Goal: Task Accomplishment & Management: Manage account settings

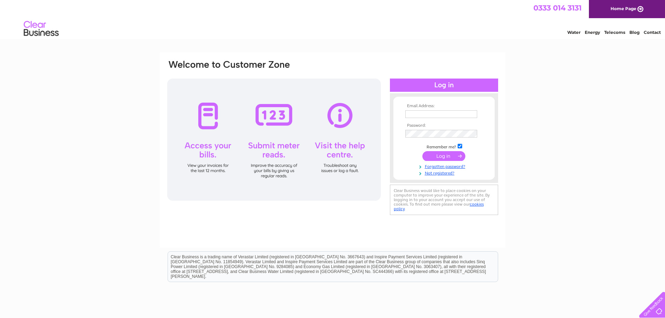
click at [424, 115] on input "text" at bounding box center [441, 114] width 72 height 8
type input "[EMAIL_ADDRESS][DOMAIN_NAME]"
click at [458, 169] on link "Forgotten password?" at bounding box center [444, 166] width 79 height 7
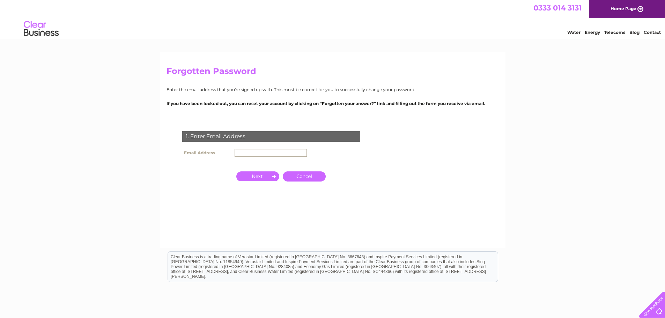
click at [243, 151] on input "text" at bounding box center [271, 153] width 73 height 8
type input "[EMAIL_ADDRESS][DOMAIN_NAME]"
click at [258, 176] on input "button" at bounding box center [257, 176] width 43 height 10
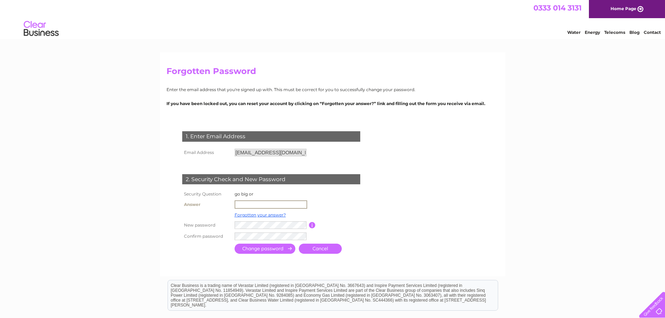
click at [255, 207] on input "text" at bounding box center [271, 204] width 73 height 8
type input "Home"
click at [235, 244] on input "submit" at bounding box center [265, 249] width 61 height 10
click at [273, 249] on input "submit" at bounding box center [265, 248] width 61 height 10
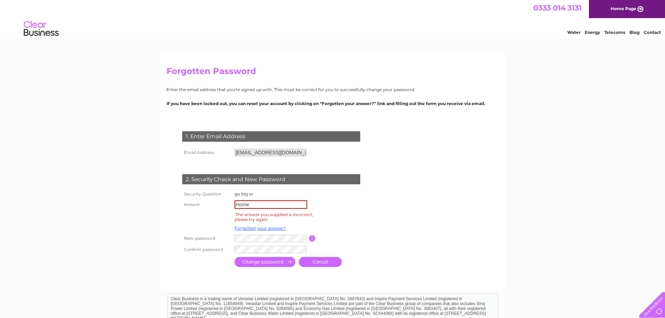
click at [238, 243] on td at bounding box center [271, 238] width 76 height 11
click at [268, 206] on input "Home" at bounding box center [271, 204] width 73 height 8
click at [257, 228] on link "Forgotten your answer?" at bounding box center [260, 228] width 51 height 5
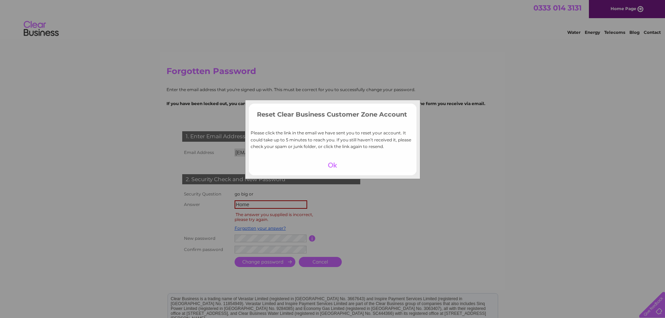
click at [336, 164] on div at bounding box center [332, 165] width 43 height 10
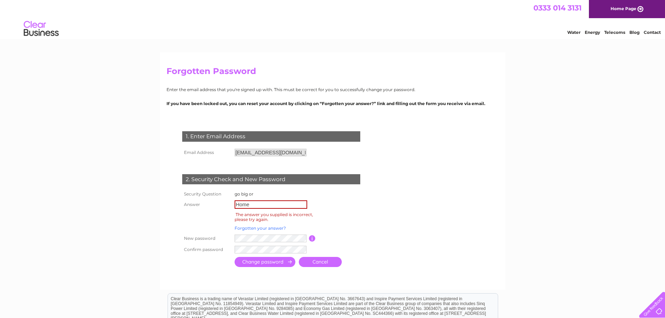
click at [255, 227] on link "Forgotten your answer?" at bounding box center [260, 228] width 51 height 5
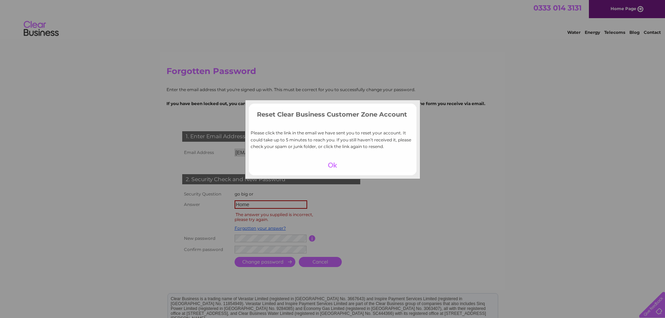
click at [333, 163] on div at bounding box center [332, 165] width 43 height 10
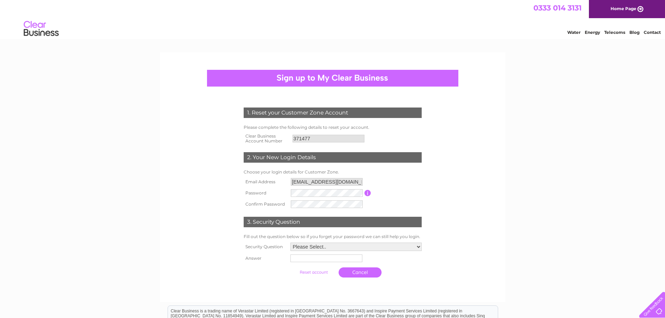
click at [191, 230] on form "1. Reset your Customer Zone Account Please complete the following details to re…" at bounding box center [333, 194] width 332 height 201
click at [313, 247] on select "Please Select.. In what town or city was your first job? In what town or city d…" at bounding box center [356, 247] width 131 height 8
select select "1"
click at [290, 243] on select "Please Select.. In what town or city was your first job? In what town or city d…" at bounding box center [356, 247] width 132 height 9
click at [315, 258] on input "text" at bounding box center [326, 259] width 72 height 8
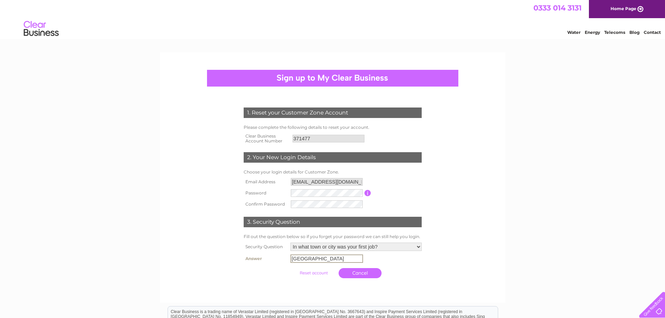
type input "Manchester"
click at [197, 261] on form "1. Reset your Customer Zone Account Please complete the following details to re…" at bounding box center [333, 194] width 332 height 201
drag, startPoint x: 344, startPoint y: 180, endPoint x: 245, endPoint y: 183, distance: 99.5
click at [245, 183] on tr "Email Address matesdiy@gmail.com" at bounding box center [333, 182] width 182 height 12
drag, startPoint x: 319, startPoint y: 139, endPoint x: 267, endPoint y: 138, distance: 52.4
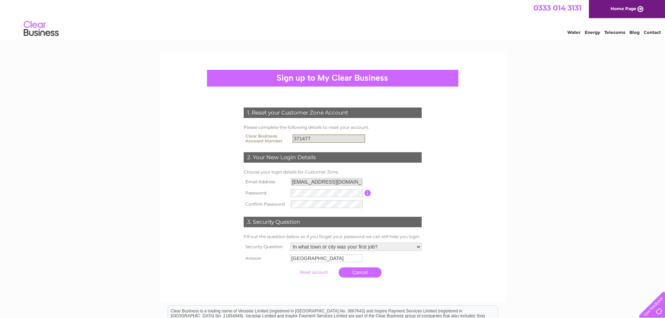
click at [267, 138] on tr "Clear Business Account Number 371477" at bounding box center [333, 139] width 182 height 14
click at [190, 224] on form "1. Reset your Customer Zone Account Please complete the following details to re…" at bounding box center [333, 194] width 332 height 201
click at [266, 266] on th at bounding box center [265, 272] width 47 height 17
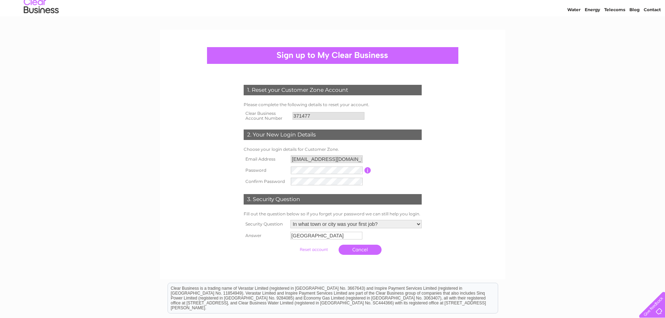
scroll to position [35, 0]
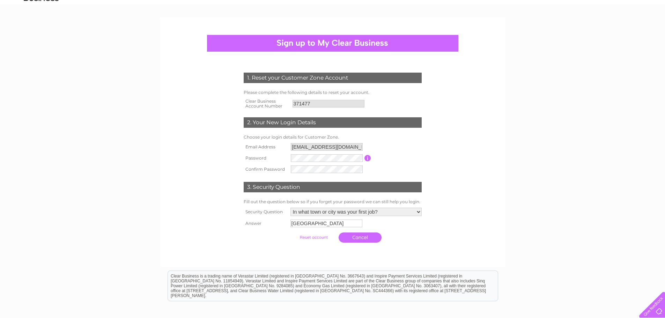
click at [311, 235] on input "submit" at bounding box center [313, 238] width 43 height 10
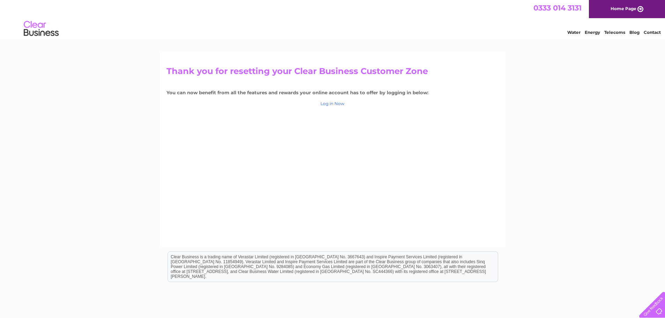
click at [334, 104] on link "Log in Now" at bounding box center [333, 103] width 24 height 5
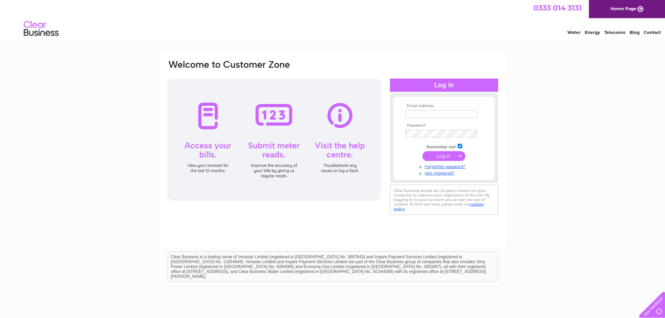
type input "[EMAIL_ADDRESS][DOMAIN_NAME]"
click at [449, 155] on input "submit" at bounding box center [443, 156] width 43 height 10
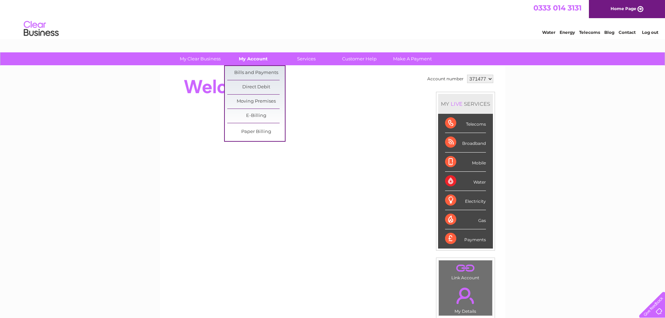
click at [261, 56] on link "My Account" at bounding box center [254, 58] width 58 height 13
click at [263, 74] on link "Bills and Payments" at bounding box center [256, 73] width 58 height 14
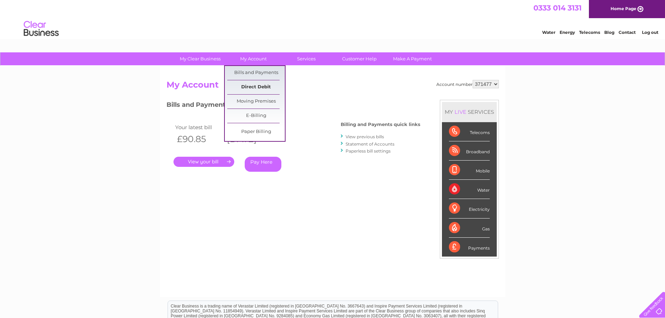
click at [252, 87] on link "Direct Debit" at bounding box center [256, 87] width 58 height 14
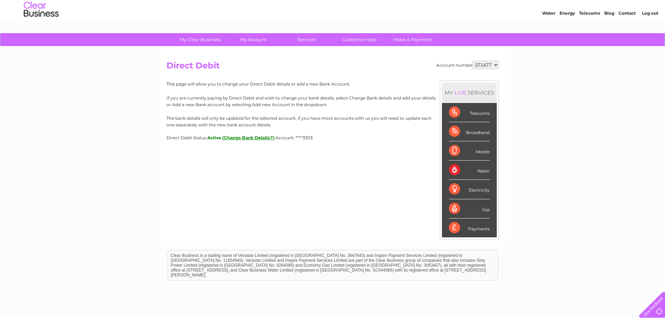
scroll to position [35, 0]
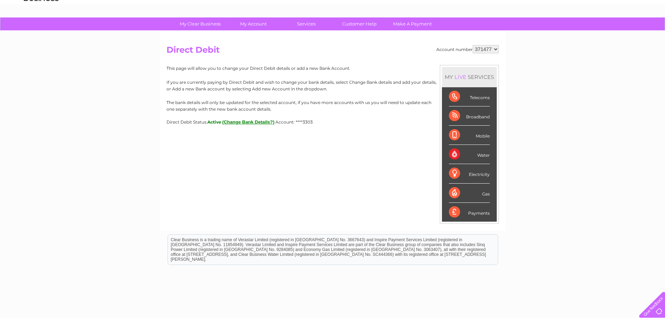
click at [241, 122] on button "(Change Bank Details?)" at bounding box center [248, 121] width 52 height 5
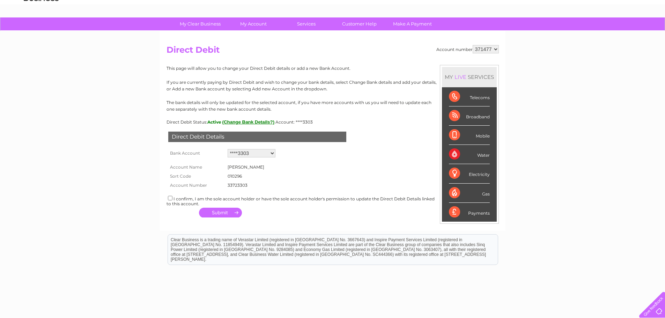
click at [247, 151] on select "Add new account ****3303 ****3413 ****3303" at bounding box center [252, 153] width 48 height 8
select select "0"
click at [228, 149] on select "Add new account ****3303 ****3413 ****3303" at bounding box center [252, 153] width 48 height 8
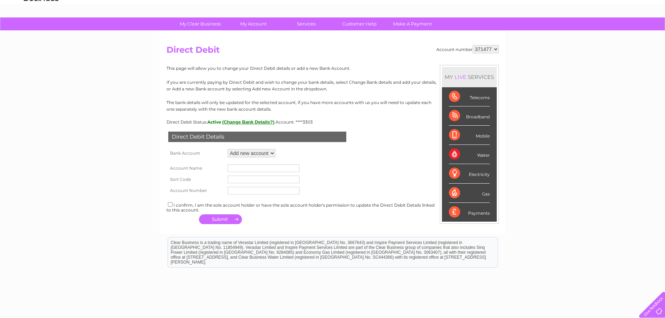
click at [241, 169] on input "text" at bounding box center [264, 168] width 72 height 8
type input "aoa holding ltd"
click at [270, 178] on input "text" at bounding box center [264, 180] width 72 height 8
type input "010175"
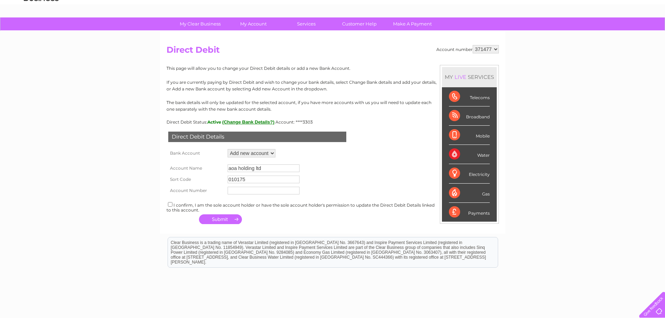
click at [273, 189] on input "text" at bounding box center [264, 191] width 72 height 8
type input "19311494"
click at [200, 204] on div "I confirm, I am the sole account holder or have the sole account holder's permi…" at bounding box center [333, 207] width 332 height 12
click at [169, 204] on input "checkbox" at bounding box center [170, 204] width 5 height 5
checkbox input "true"
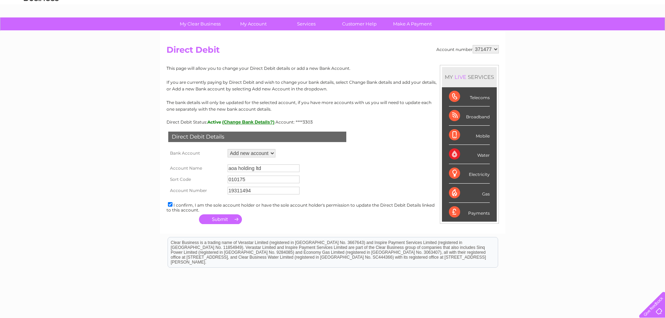
click at [220, 215] on button "button" at bounding box center [220, 219] width 43 height 10
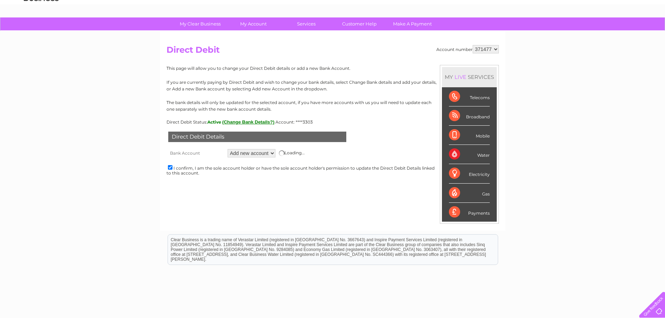
click at [218, 217] on div "Account number 371477 Direct Debit MY LIVE SERVICES Telecoms Broadband Mobile W…" at bounding box center [333, 131] width 346 height 200
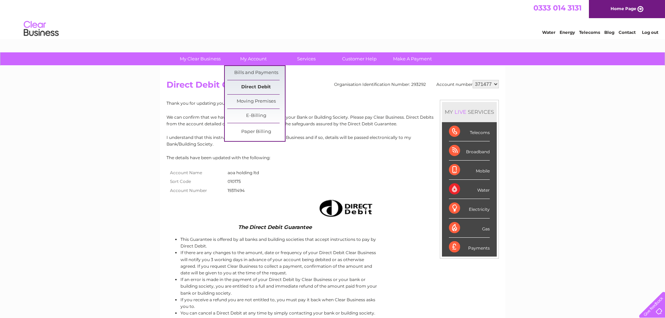
click at [258, 82] on link "Direct Debit" at bounding box center [256, 87] width 58 height 14
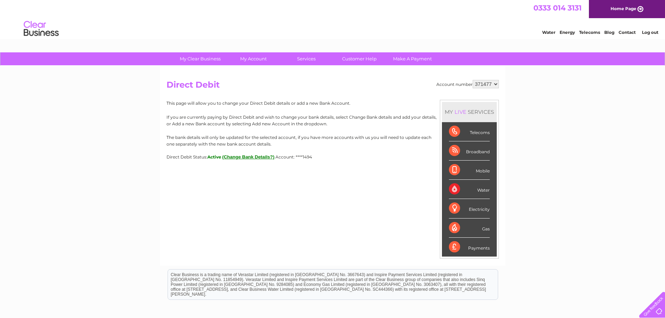
click at [246, 156] on button "(Change Bank Details?)" at bounding box center [248, 156] width 52 height 5
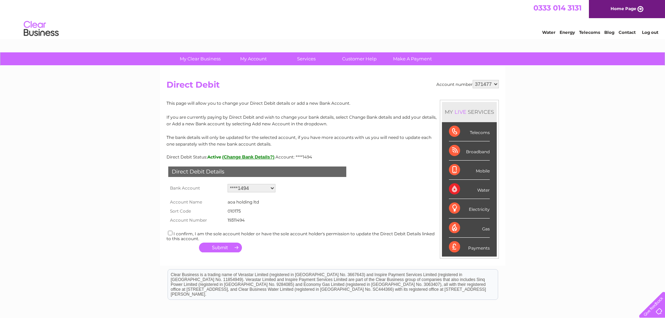
click at [250, 188] on select "Add new account ****1494 ****3413 ****3303 ****3303" at bounding box center [252, 188] width 48 height 8
click at [263, 148] on div "This page will allow you to change your Direct Debit details or add a new Bank …" at bounding box center [333, 130] width 332 height 60
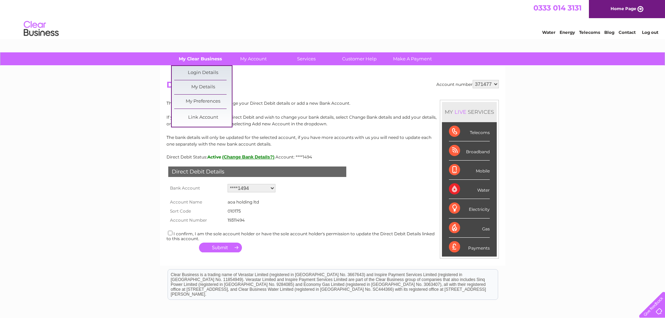
click at [193, 59] on link "My Clear Business" at bounding box center [200, 58] width 58 height 13
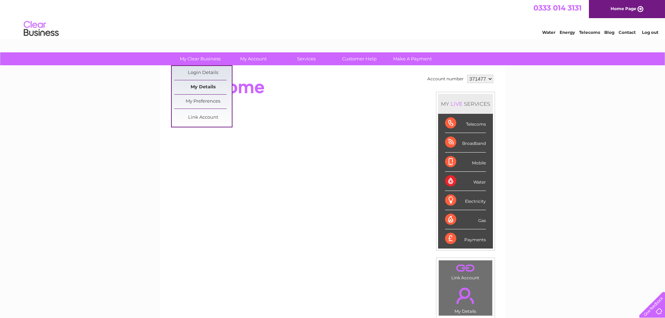
click at [199, 87] on link "My Details" at bounding box center [203, 87] width 58 height 14
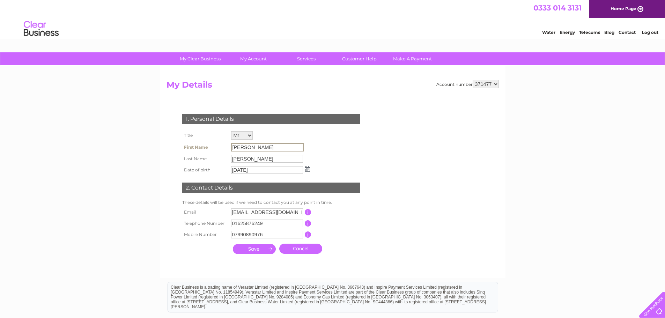
drag, startPoint x: 251, startPoint y: 151, endPoint x: 196, endPoint y: 153, distance: 55.6
click at [196, 153] on tr "First Name Keith" at bounding box center [246, 147] width 131 height 12
click at [195, 163] on th "Last Name" at bounding box center [205, 158] width 49 height 11
click at [251, 153] on td "Lambert" at bounding box center [270, 158] width 82 height 11
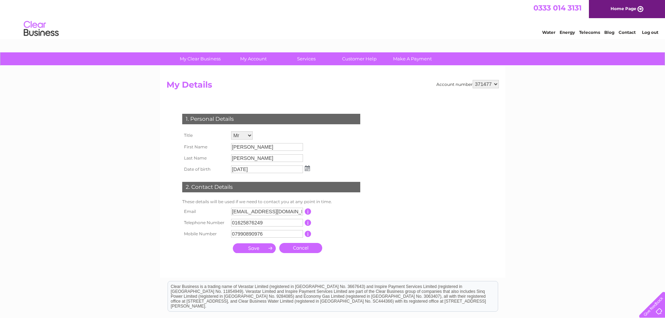
click at [252, 144] on input "Keith" at bounding box center [267, 147] width 72 height 8
click at [252, 144] on input "Keith" at bounding box center [267, 147] width 73 height 8
click at [242, 171] on input "21/05/1955" at bounding box center [267, 170] width 72 height 8
click at [242, 171] on input "21/05/1955" at bounding box center [267, 170] width 73 height 8
click at [188, 181] on td "2. Contact Details" at bounding box center [272, 186] width 182 height 23
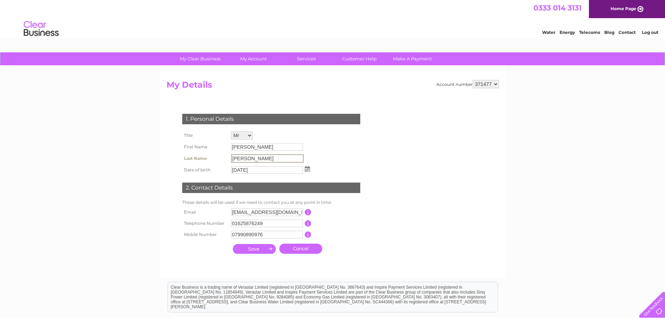
drag, startPoint x: 254, startPoint y: 158, endPoint x: 209, endPoint y: 160, distance: 45.1
click at [209, 160] on tr "Last Name Lambert" at bounding box center [246, 159] width 131 height 12
click at [233, 244] on input "submit" at bounding box center [254, 249] width 43 height 10
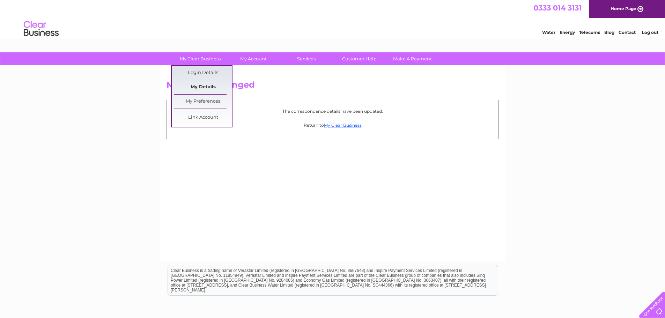
click at [209, 86] on link "My Details" at bounding box center [203, 87] width 58 height 14
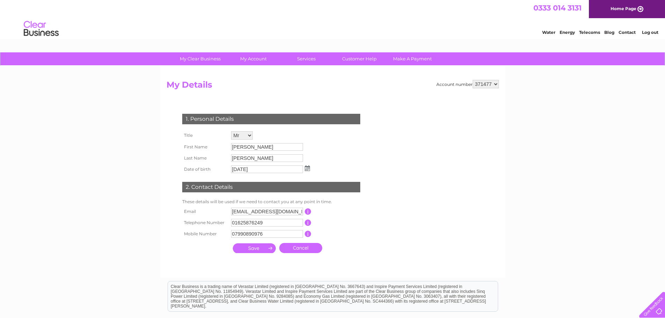
click at [255, 164] on td "21/05/1955" at bounding box center [270, 169] width 82 height 11
drag, startPoint x: 256, startPoint y: 158, endPoint x: 257, endPoint y: 148, distance: 10.5
click at [257, 157] on input "Lambert" at bounding box center [267, 158] width 73 height 8
click at [246, 131] on td "Mr Mrs Ms Miss Dr Rev Prof Other" at bounding box center [270, 136] width 82 height 12
click at [245, 134] on select "Mr Mrs Ms Miss Dr Rev Prof Other" at bounding box center [242, 135] width 22 height 8
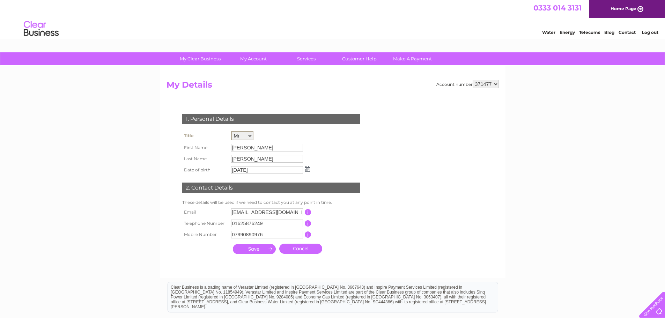
click at [231, 131] on select "Mr Mrs Ms Miss Dr Rev Prof Other" at bounding box center [242, 135] width 22 height 9
click at [249, 147] on input "Keith" at bounding box center [267, 147] width 73 height 8
click at [248, 146] on input "Keith" at bounding box center [267, 147] width 73 height 8
click at [297, 247] on link "Cancel" at bounding box center [300, 249] width 43 height 10
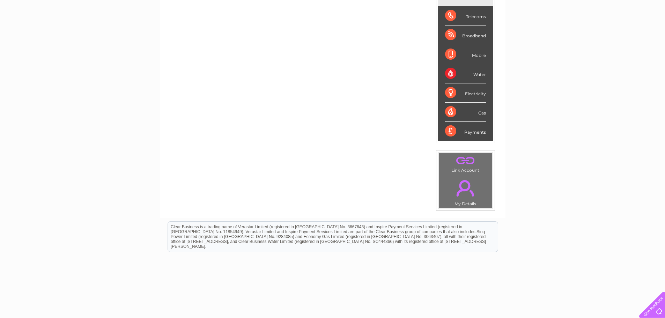
scroll to position [132, 0]
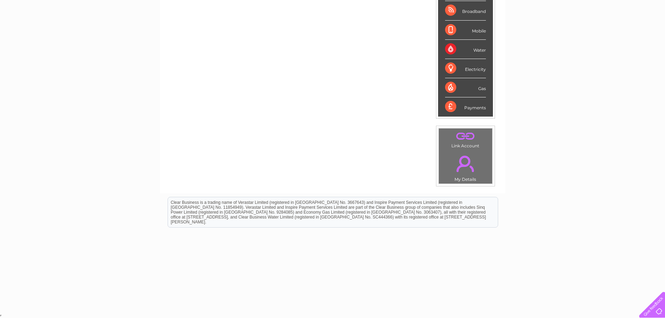
click at [465, 176] on link "." at bounding box center [466, 164] width 50 height 24
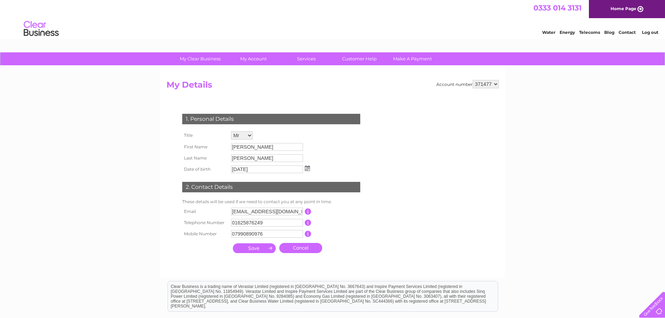
drag, startPoint x: 264, startPoint y: 154, endPoint x: 213, endPoint y: 154, distance: 50.6
click at [213, 154] on tr "Last Name Lambert" at bounding box center [246, 158] width 131 height 11
click at [483, 82] on select "371477" at bounding box center [486, 84] width 26 height 8
click at [560, 82] on div "My Clear Business Login Details My Details My Preferences Link Account My Accou…" at bounding box center [332, 224] width 665 height 345
